Goal: Task Accomplishment & Management: Manage account settings

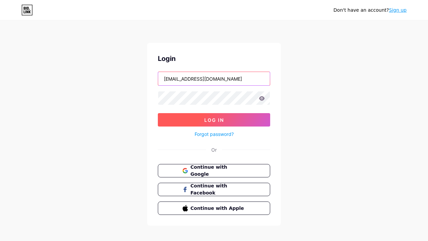
type input "[EMAIL_ADDRESS][DOMAIN_NAME]"
click at [214, 120] on span "Log In" at bounding box center [214, 120] width 20 height 6
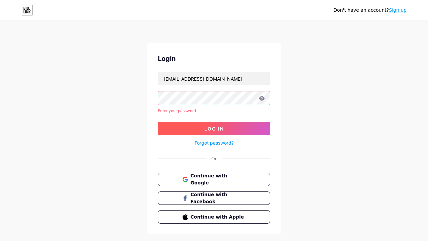
click at [214, 126] on span "Log In" at bounding box center [214, 129] width 20 height 6
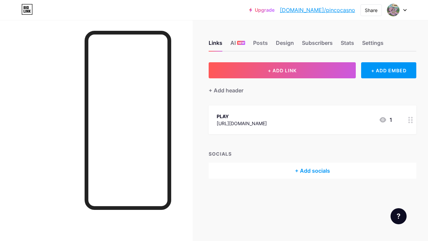
click at [214, 120] on div "PLAY [URL][DOMAIN_NAME] 1" at bounding box center [313, 119] width 208 height 29
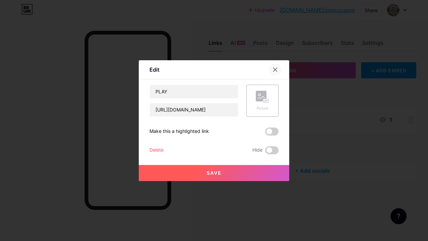
click at [275, 68] on icon at bounding box center [274, 69] width 5 height 5
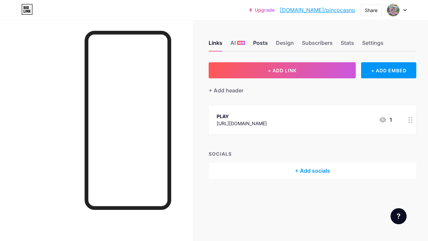
click at [263, 43] on div "Posts" at bounding box center [260, 45] width 15 height 12
